Goal: Task Accomplishment & Management: Manage account settings

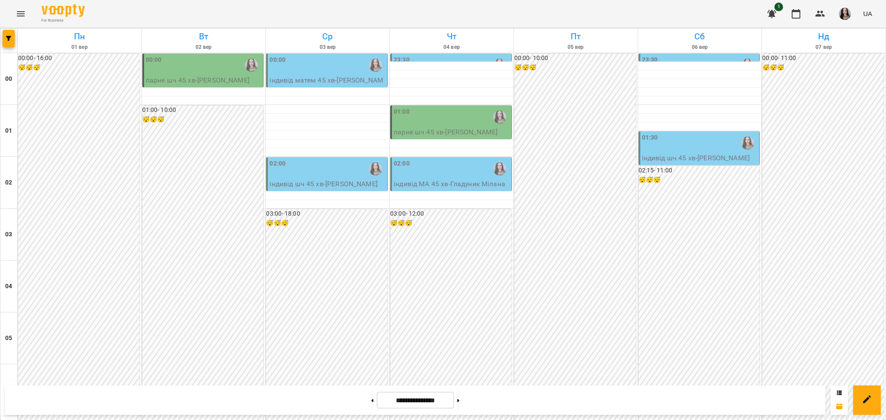
scroll to position [917, 0]
click at [371, 404] on button at bounding box center [372, 400] width 2 height 19
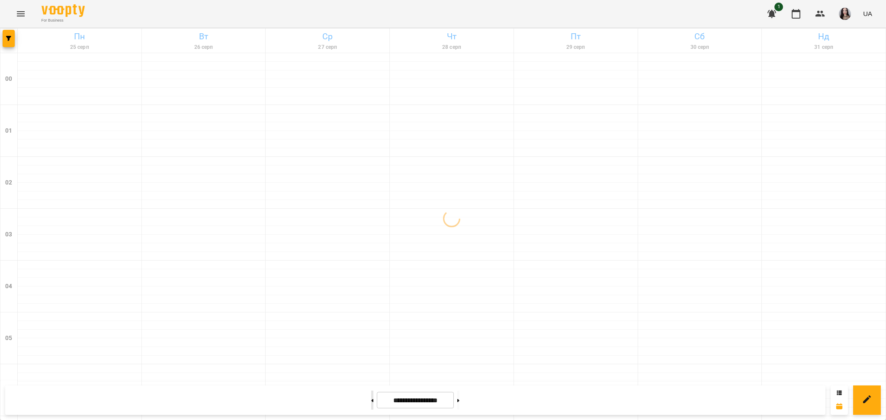
click at [371, 404] on button at bounding box center [372, 400] width 2 height 19
type input "**********"
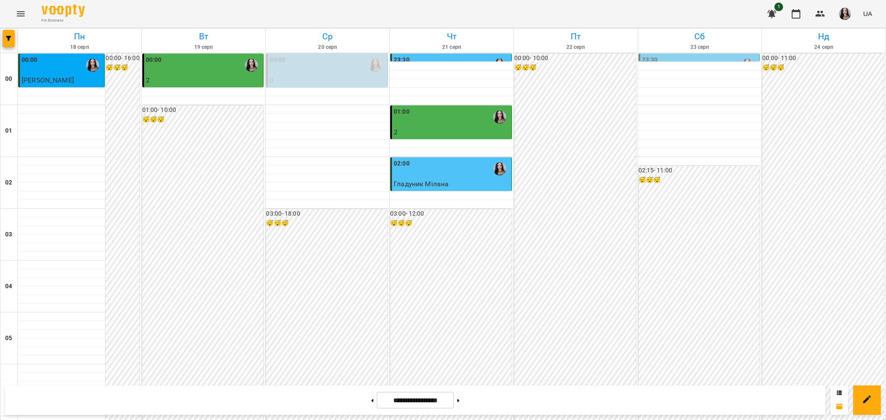
scroll to position [513, 0]
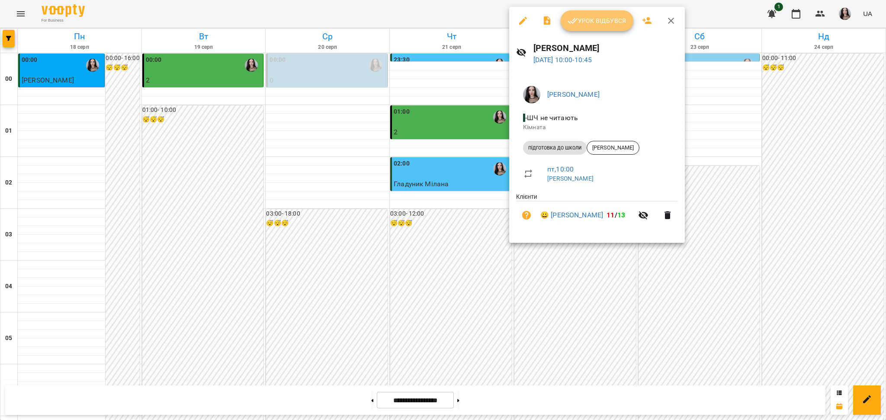
click at [593, 22] on span "Урок відбувся" at bounding box center [596, 21] width 59 height 10
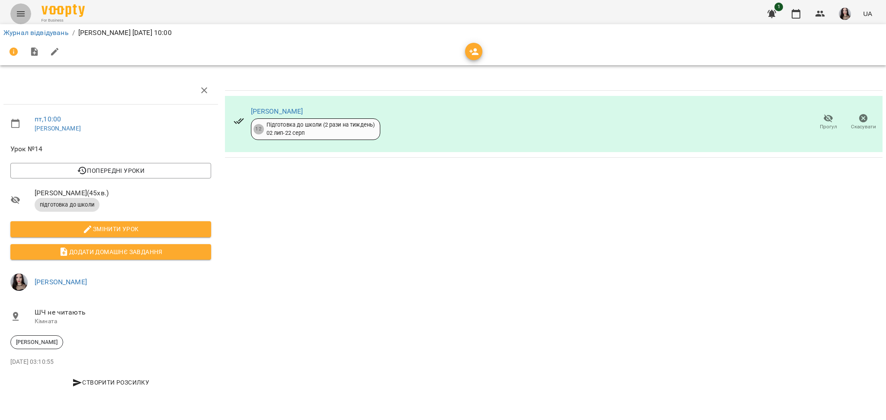
click at [26, 14] on button "Menu" at bounding box center [20, 13] width 21 height 21
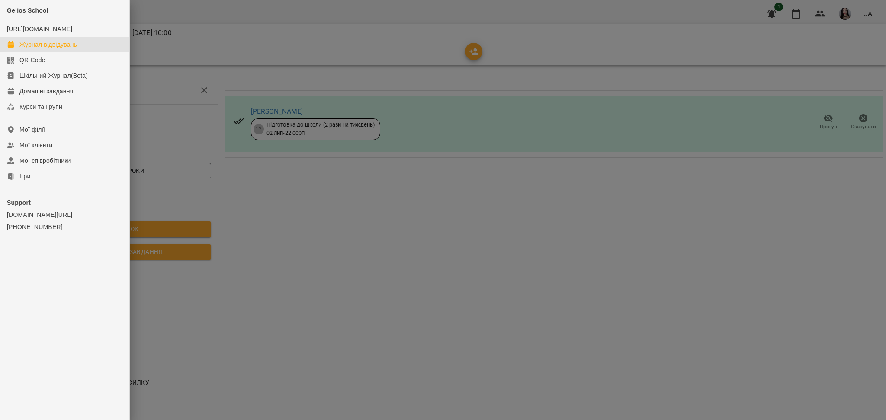
click at [45, 49] on div "Журнал відвідувань" at bounding box center [48, 44] width 58 height 9
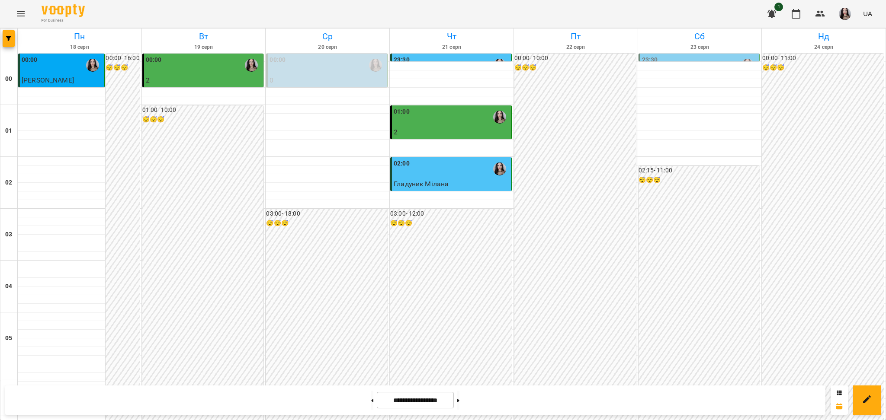
scroll to position [917, 0]
drag, startPoint x: 884, startPoint y: 401, endPoint x: 878, endPoint y: 340, distance: 62.2
